Goal: Information Seeking & Learning: Learn about a topic

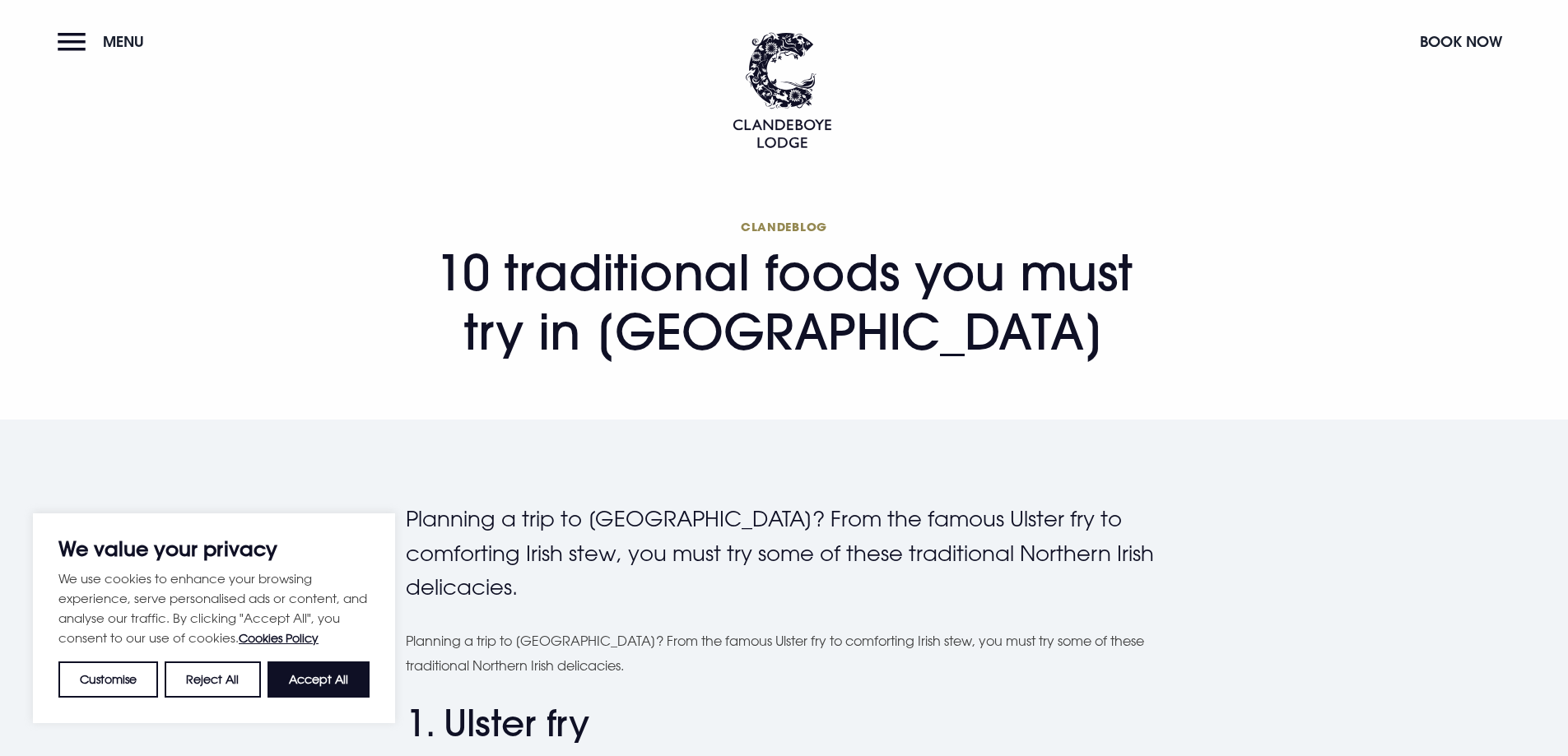
click at [334, 671] on button "Accept All" at bounding box center [319, 679] width 102 height 36
checkbox input "true"
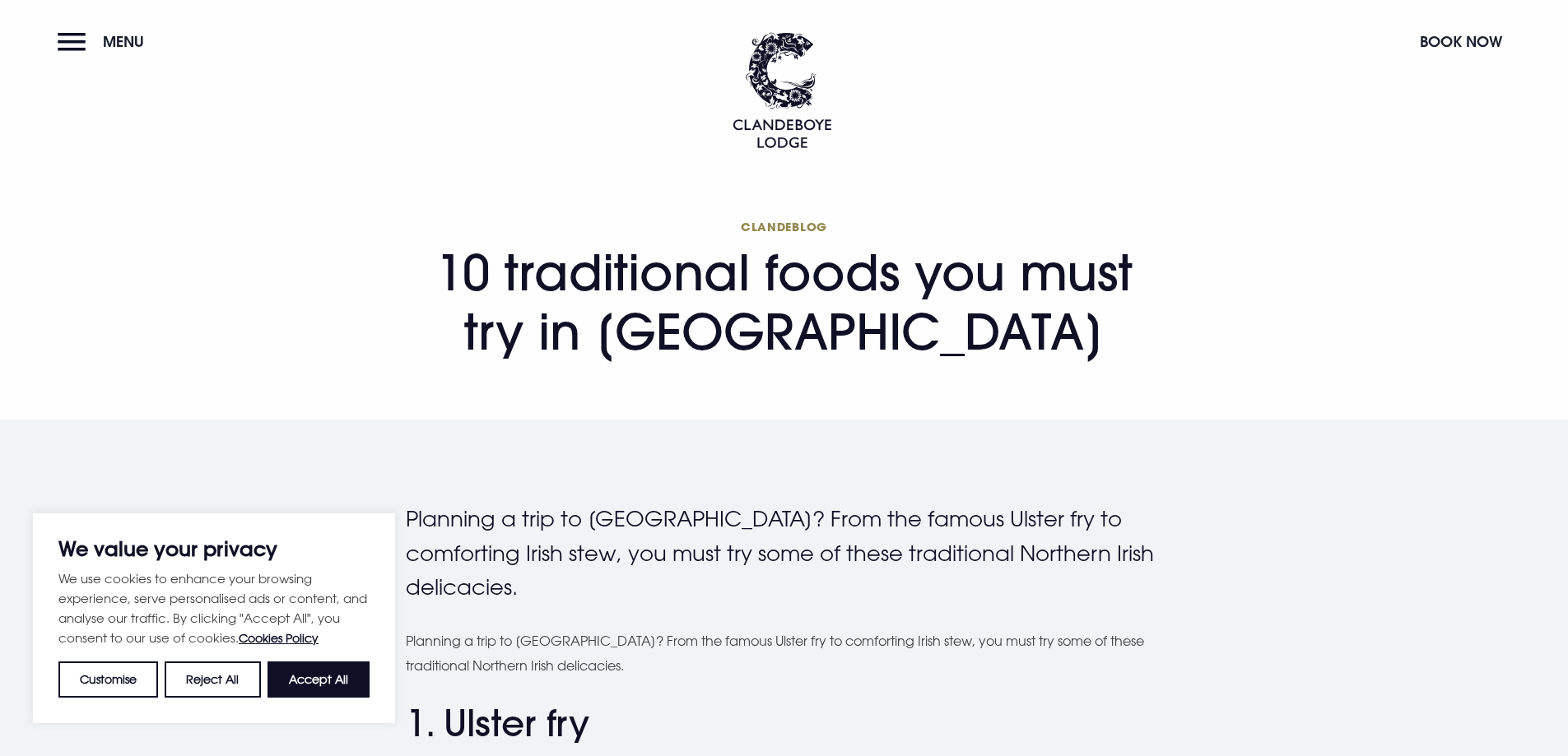
checkbox input "true"
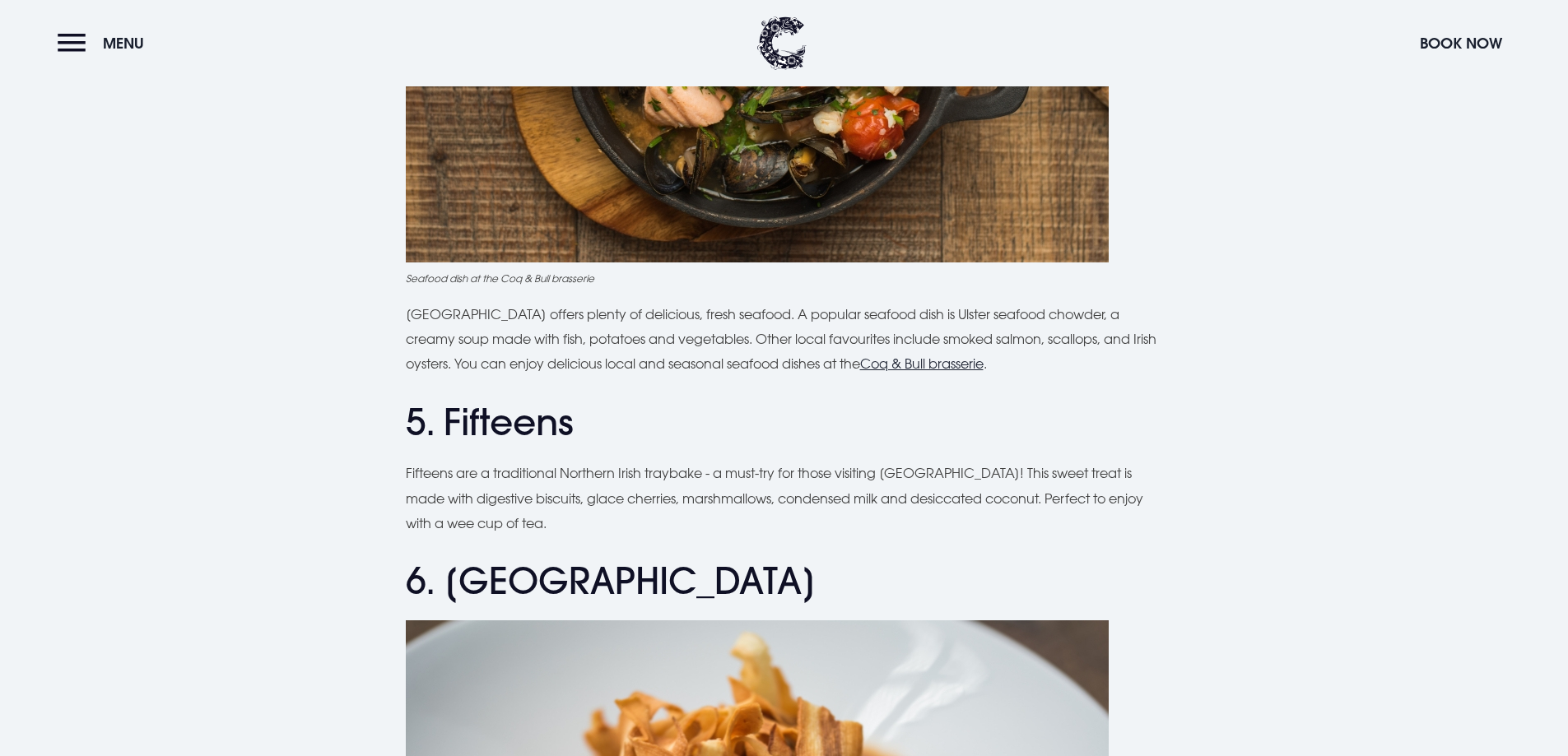
scroll to position [1892, 0]
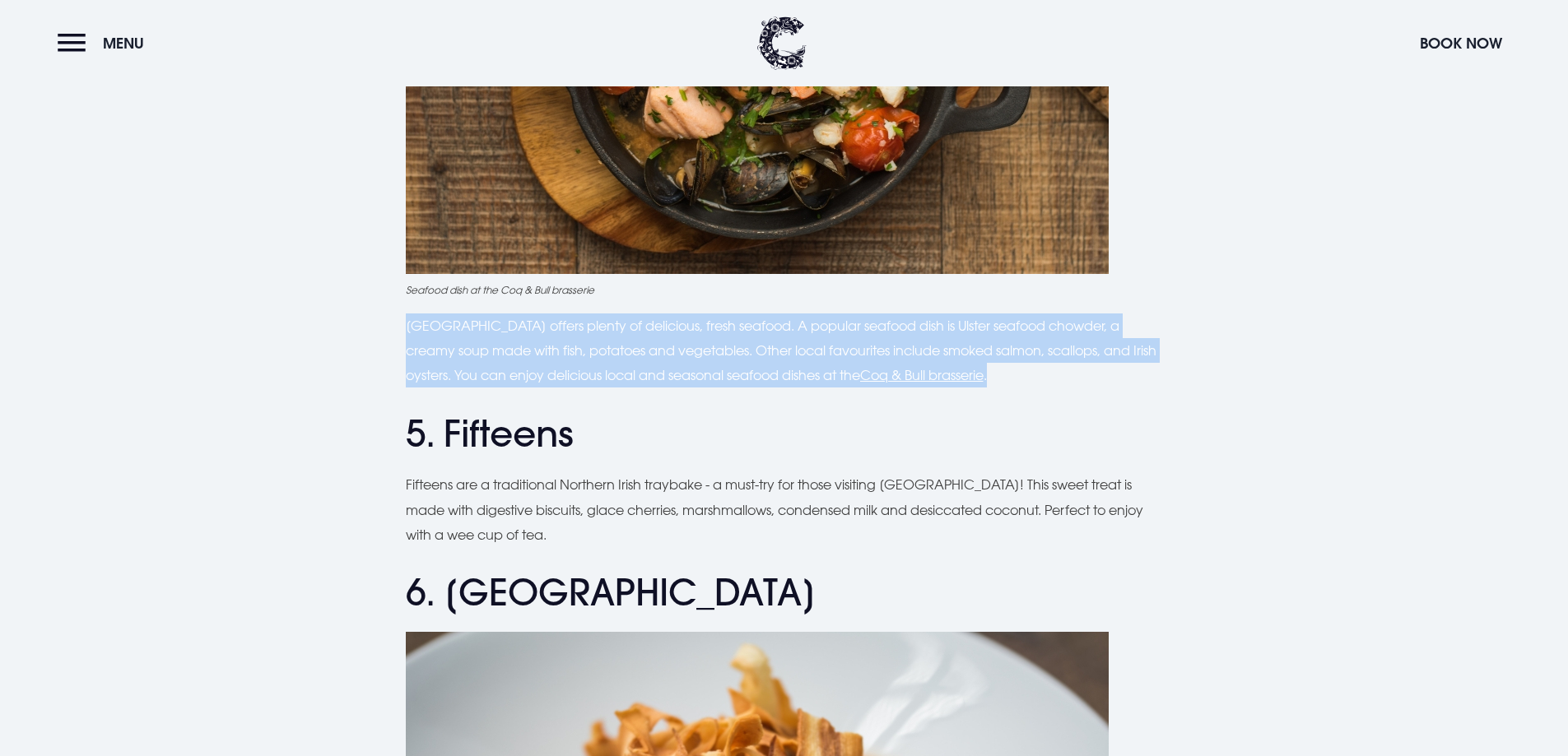
drag, startPoint x: 1035, startPoint y: 370, endPoint x: 403, endPoint y: 315, distance: 634.4
copy p "[GEOGRAPHIC_DATA] offers plenty of delicious, fresh seafood. A popular seafood …"
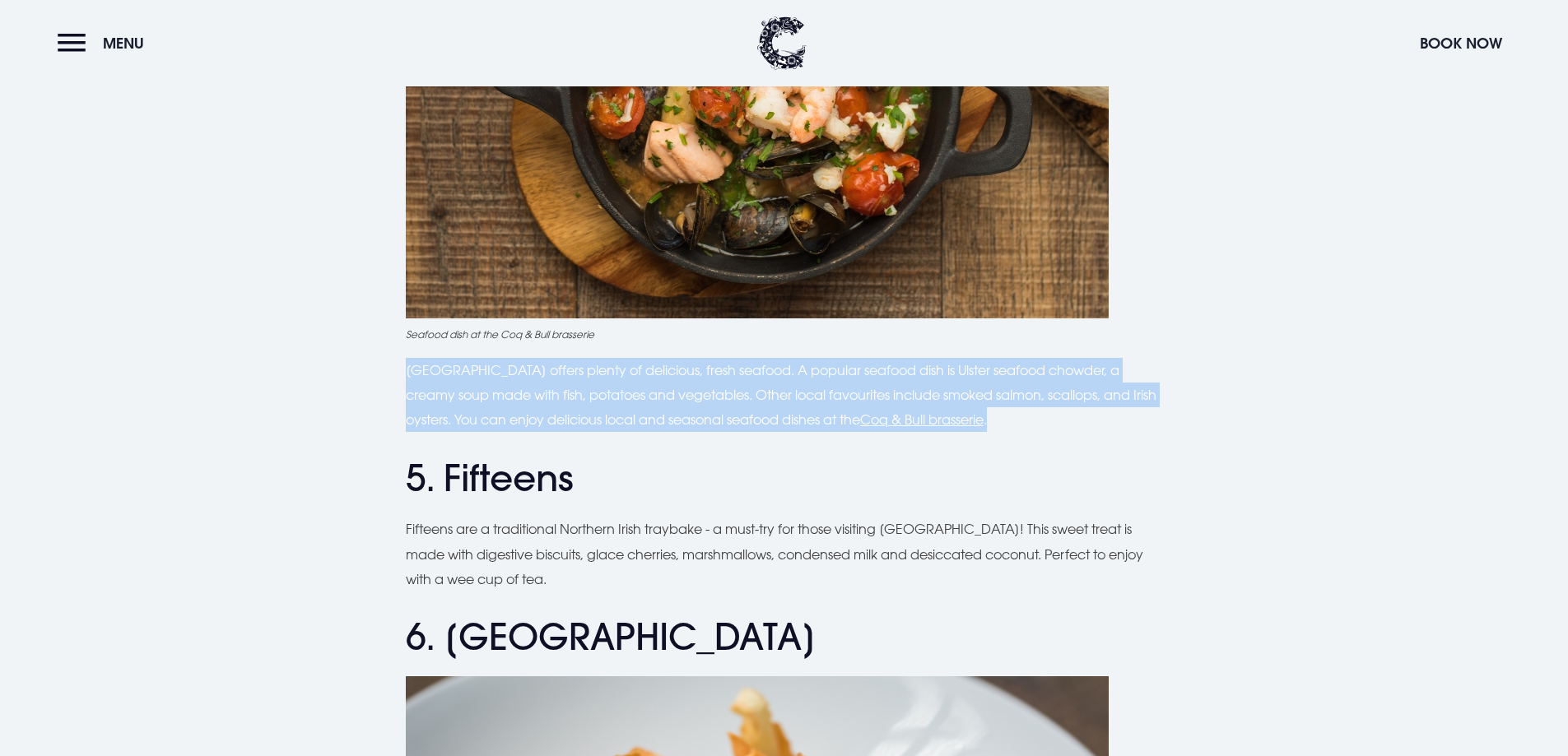
scroll to position [1809, 0]
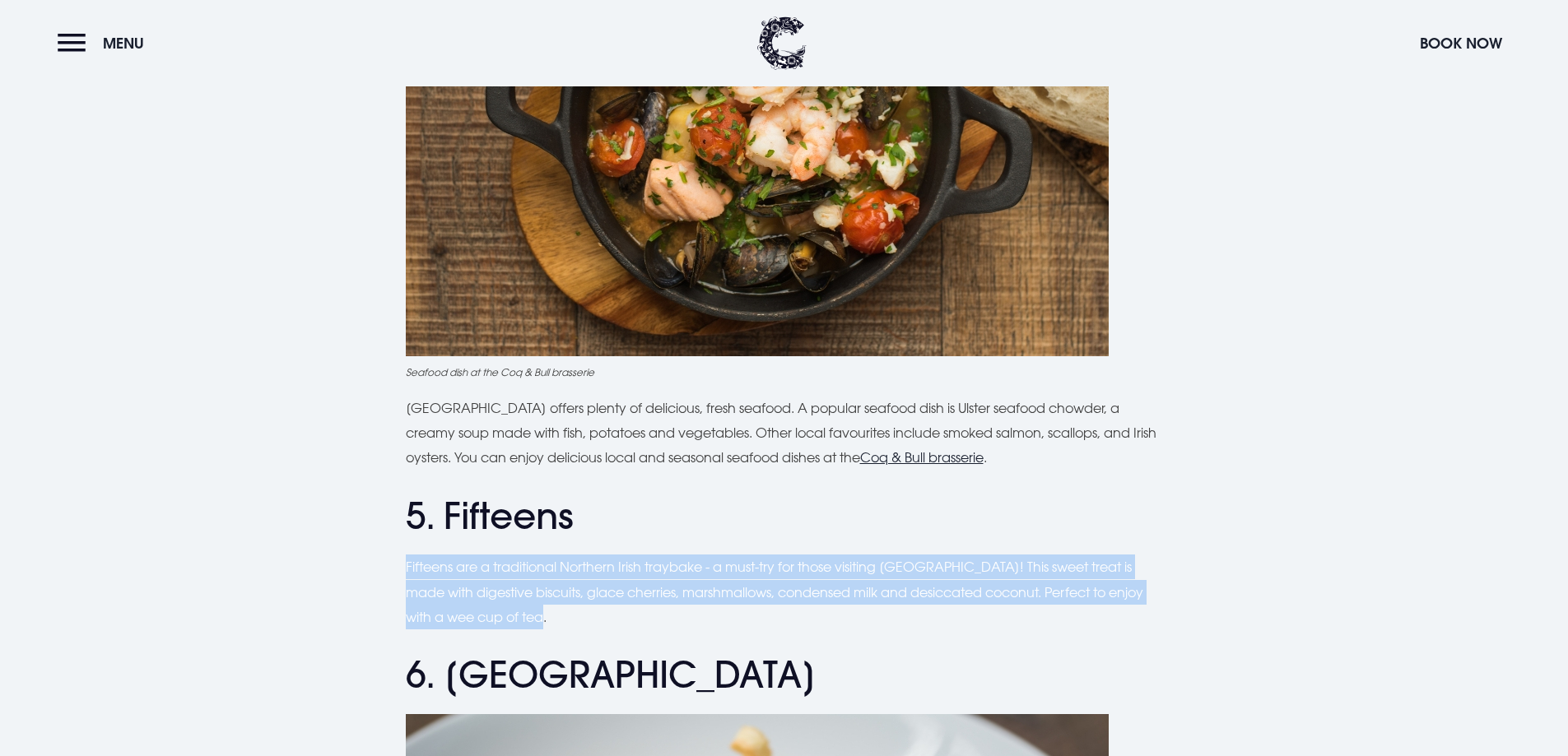
drag, startPoint x: 1158, startPoint y: 620, endPoint x: 375, endPoint y: 562, distance: 785.1
copy p "Fifteens are a traditional Northern Irish traybake - a must-try for those visit…"
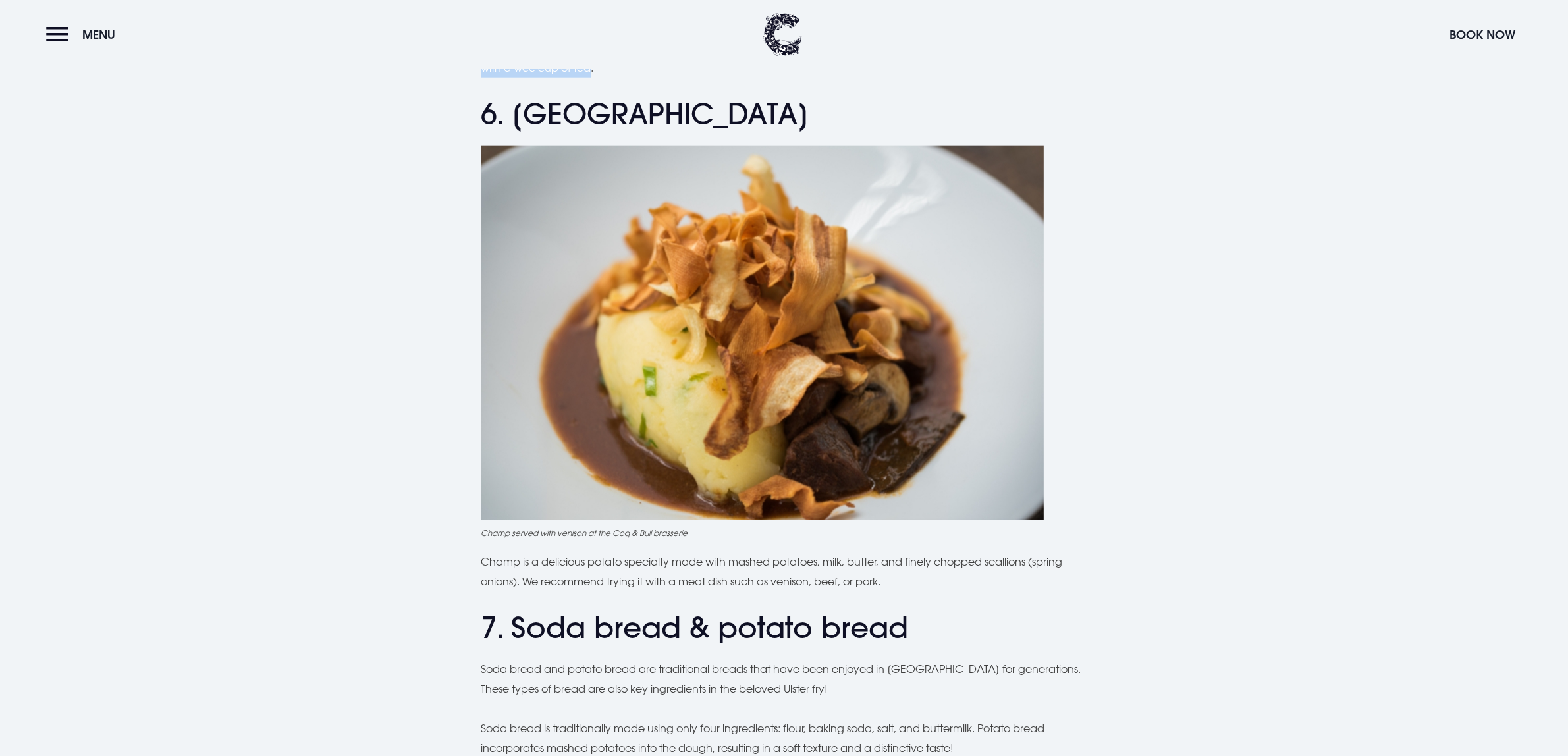
scroll to position [1893, 0]
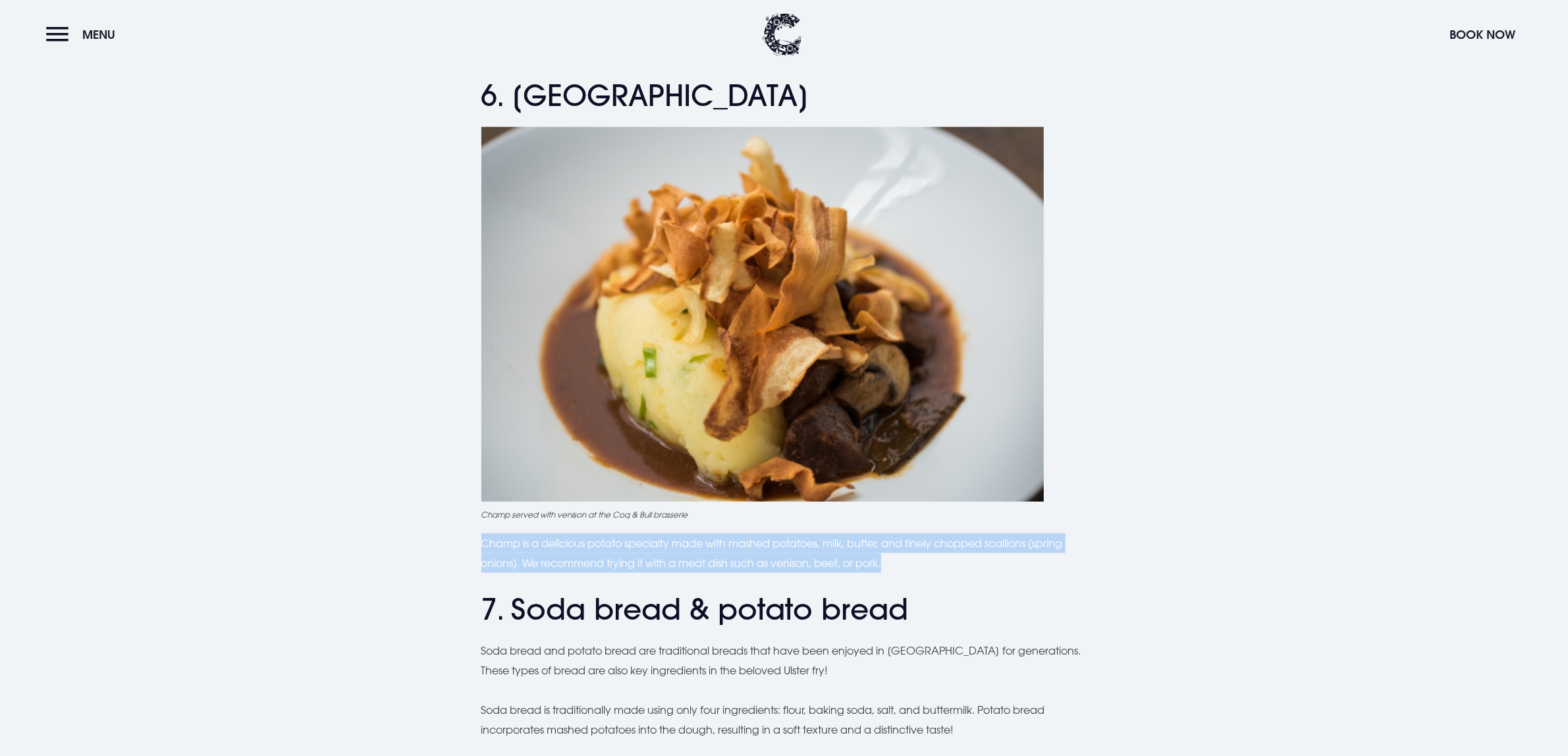
drag, startPoint x: 905, startPoint y: 564, endPoint x: 476, endPoint y: 540, distance: 429.7
click at [476, 540] on div "Planning a trip to [GEOGRAPHIC_DATA]? From the famous Ulster fry to comforting …" at bounding box center [784, 595] width 932 height 4171
copy p "Champ is a delicious potato specialty made with mashed potatoes, milk, butter, …"
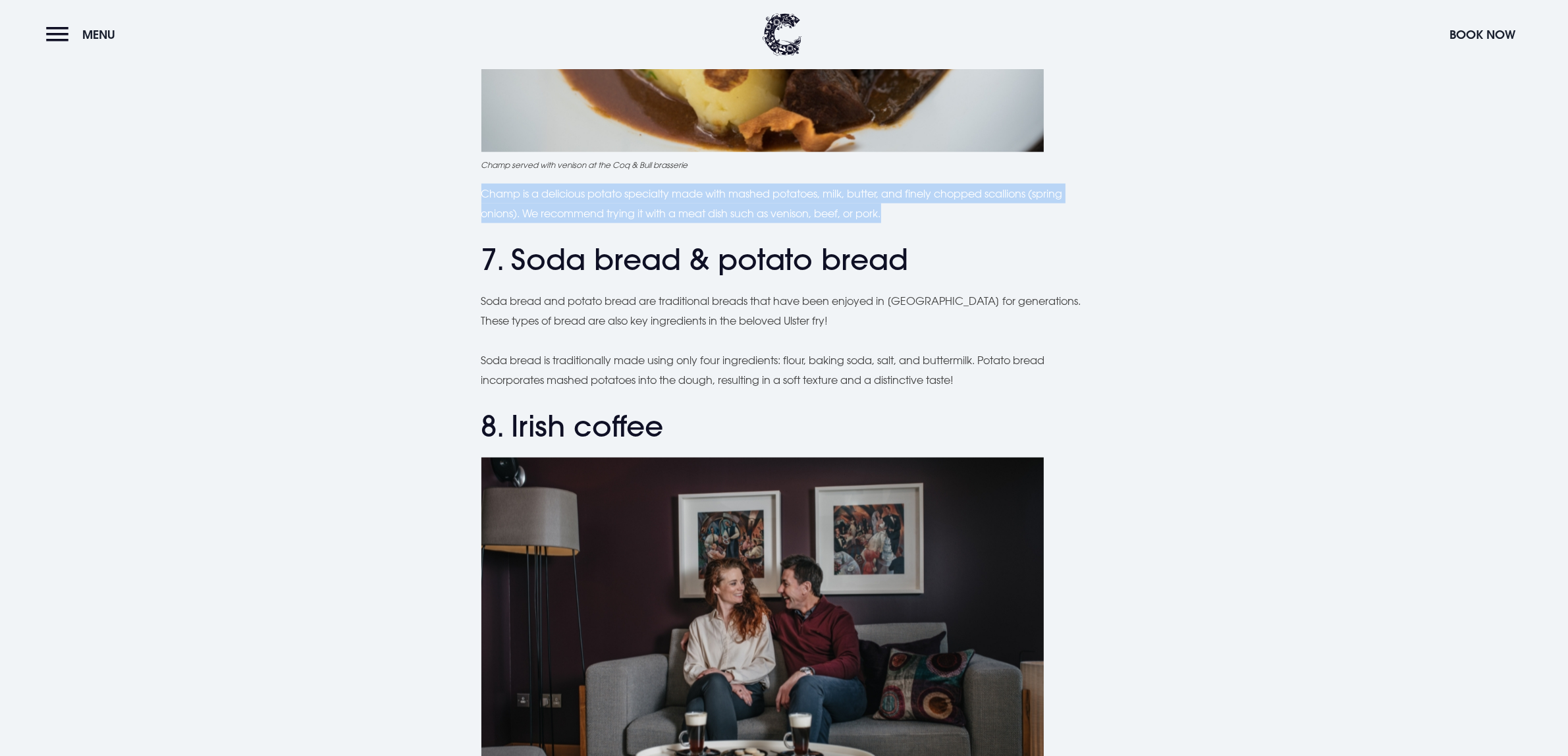
scroll to position [2222, 0]
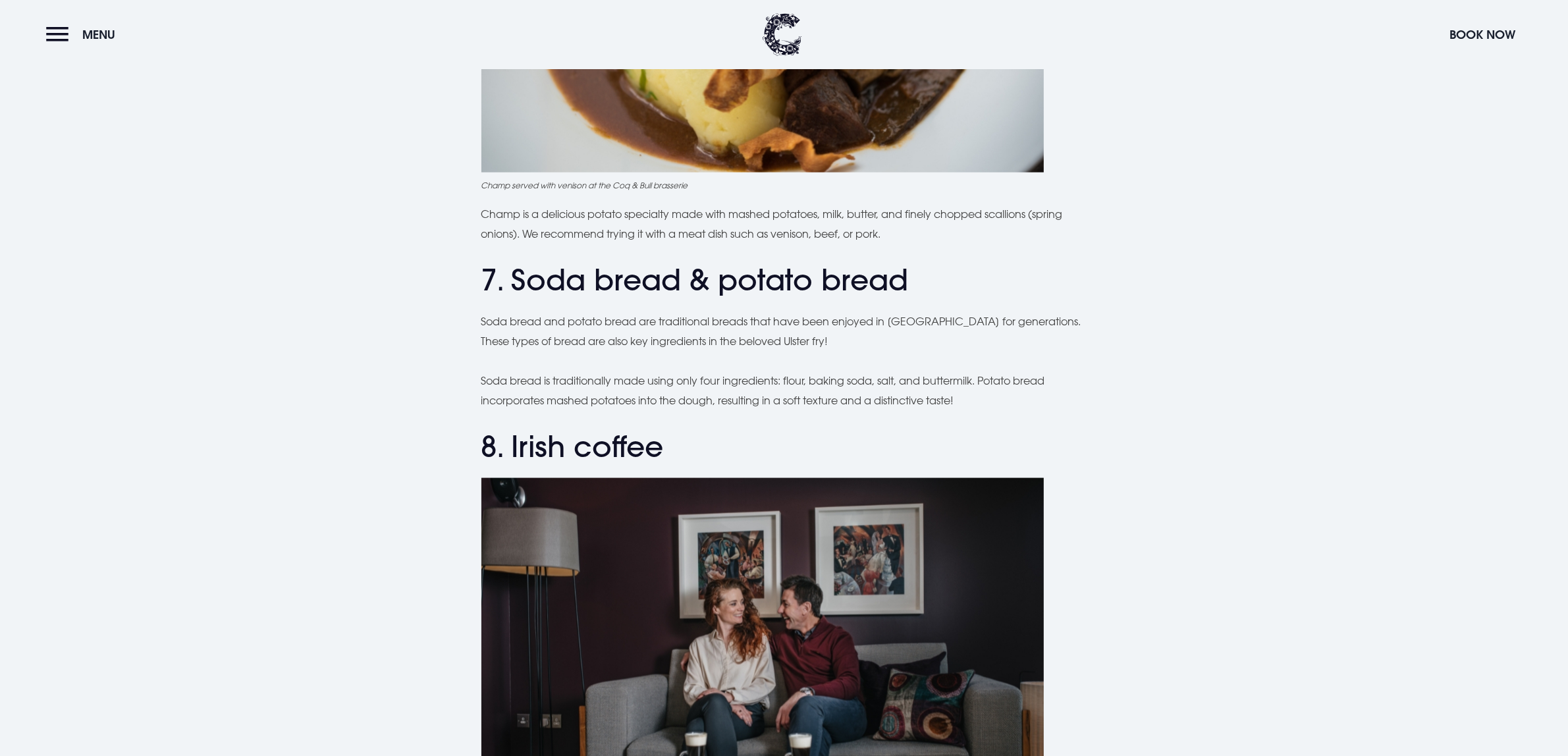
click at [904, 411] on div "Planning a trip to [GEOGRAPHIC_DATA]? From the famous Ulster fry to comforting …" at bounding box center [784, 265] width 606 height 4171
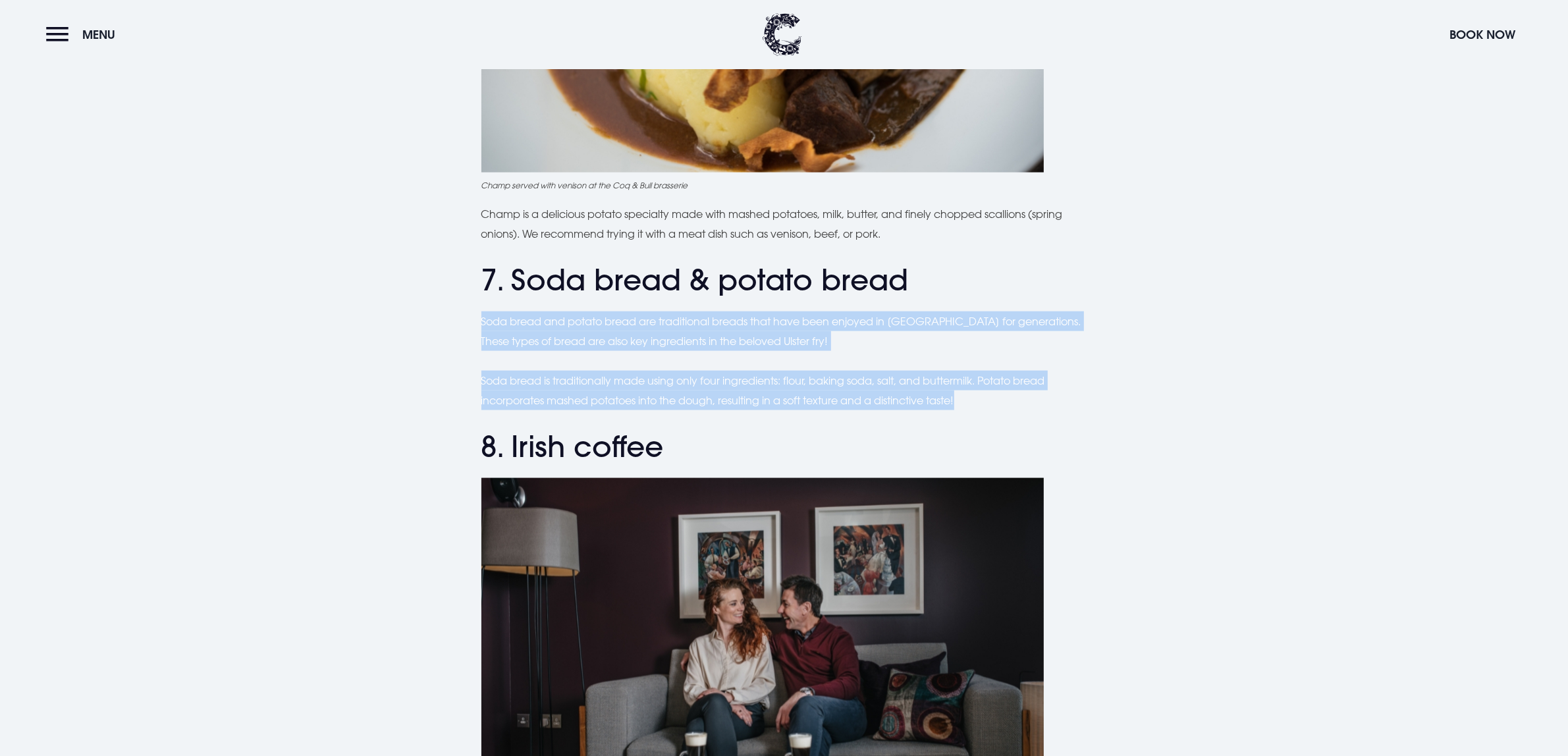
drag, startPoint x: 993, startPoint y: 393, endPoint x: 469, endPoint y: 319, distance: 529.2
click at [469, 319] on div "Planning a trip to [GEOGRAPHIC_DATA]? From the famous Ulster fry to comforting …" at bounding box center [784, 265] width 932 height 4171
copy div "Soda bread and potato bread are traditional breads that have been enjoyed in [G…"
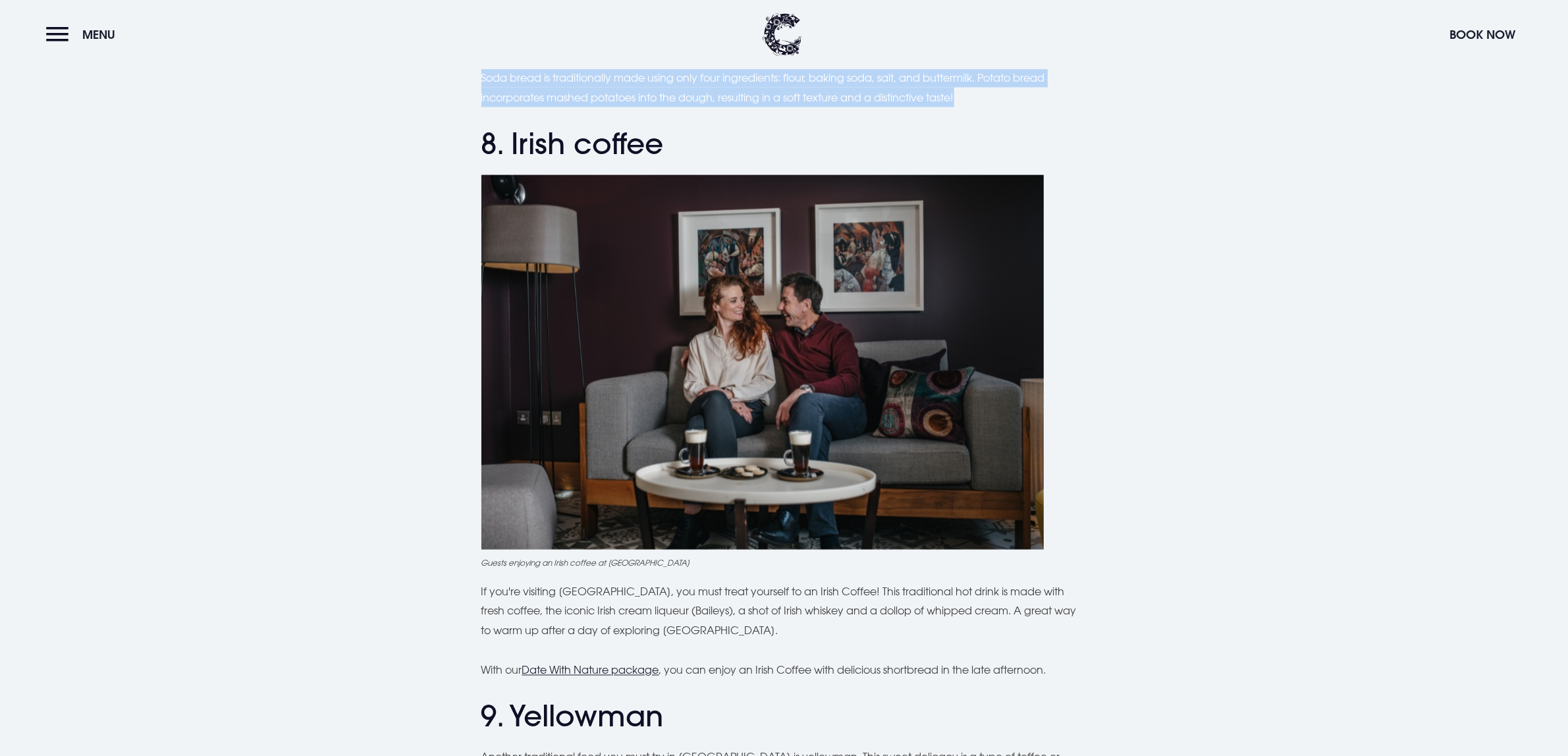
scroll to position [2798, 0]
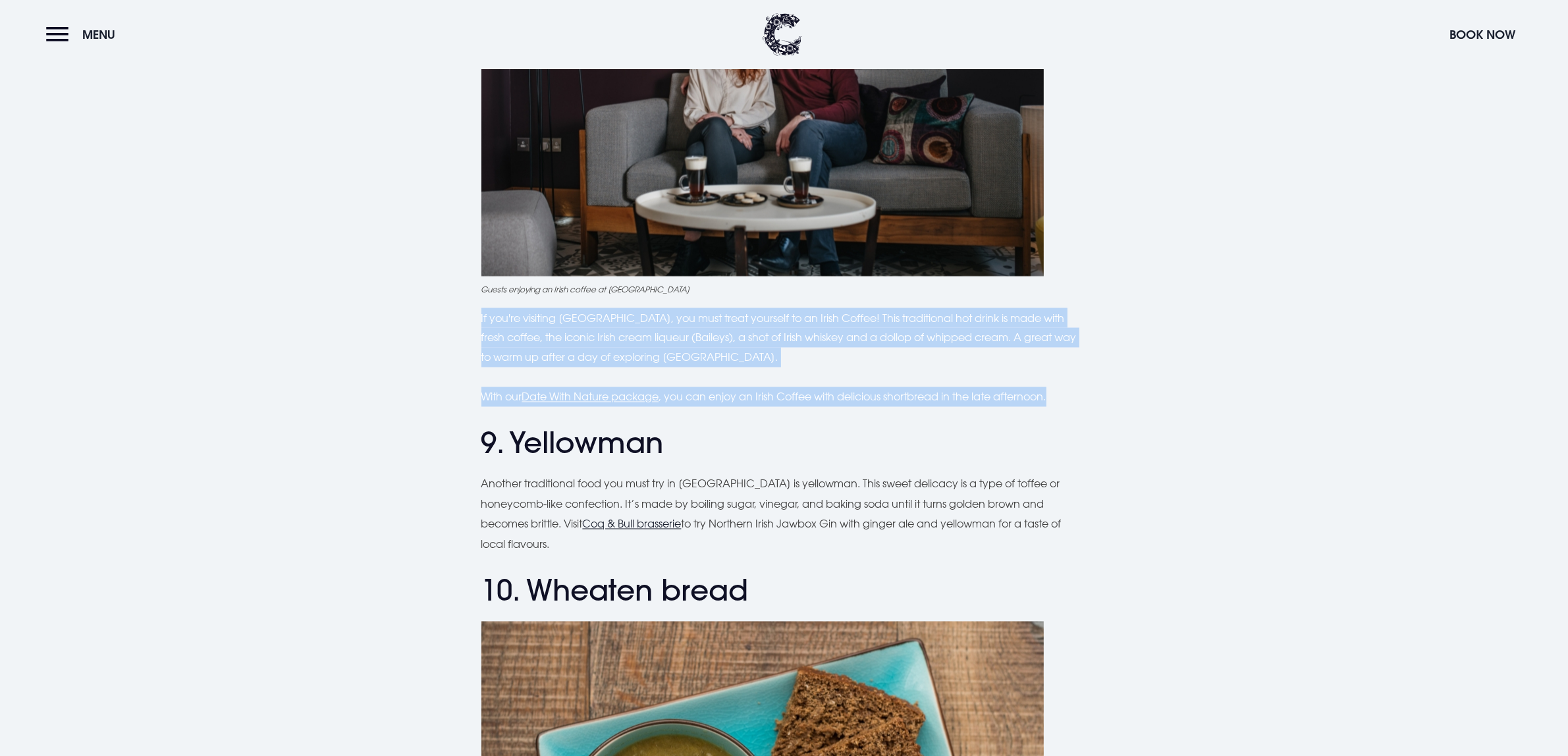
drag, startPoint x: 1032, startPoint y: 390, endPoint x: 402, endPoint y: 311, distance: 634.9
copy div "If you're visiting [GEOGRAPHIC_DATA], you must treat yourself to an Irish Coffe…"
